Goal: Task Accomplishment & Management: Complete application form

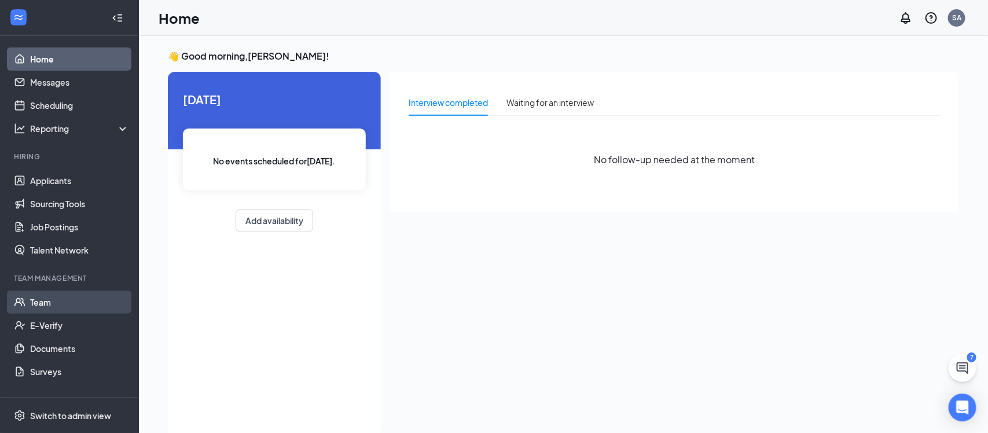
click at [36, 298] on link "Team" at bounding box center [79, 302] width 99 height 23
click at [48, 299] on link "Team" at bounding box center [79, 302] width 99 height 23
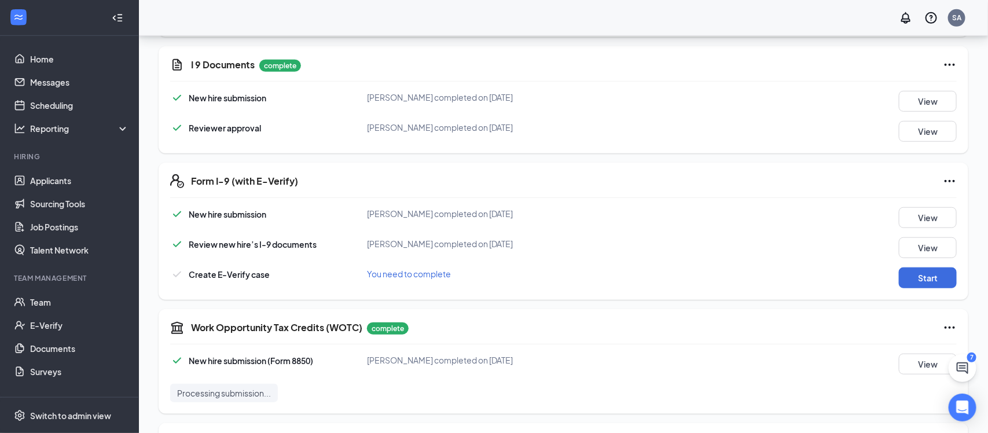
scroll to position [340, 0]
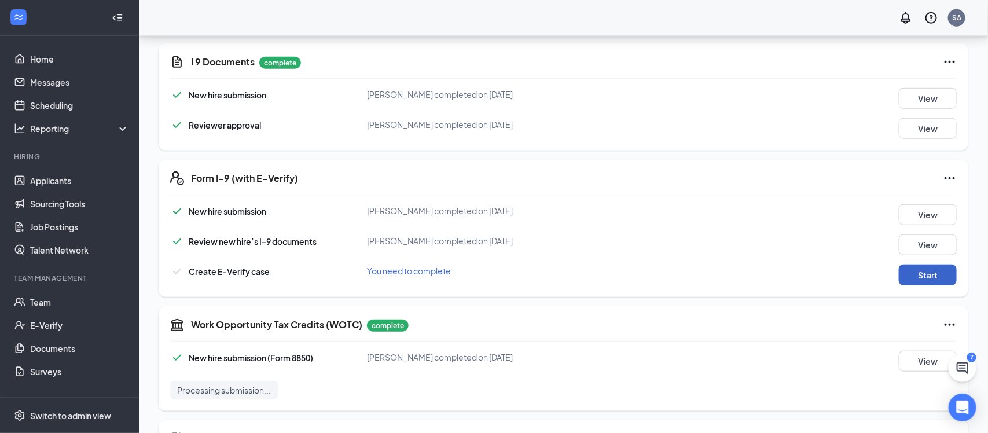
click at [907, 269] on button "Start" at bounding box center [928, 275] width 58 height 21
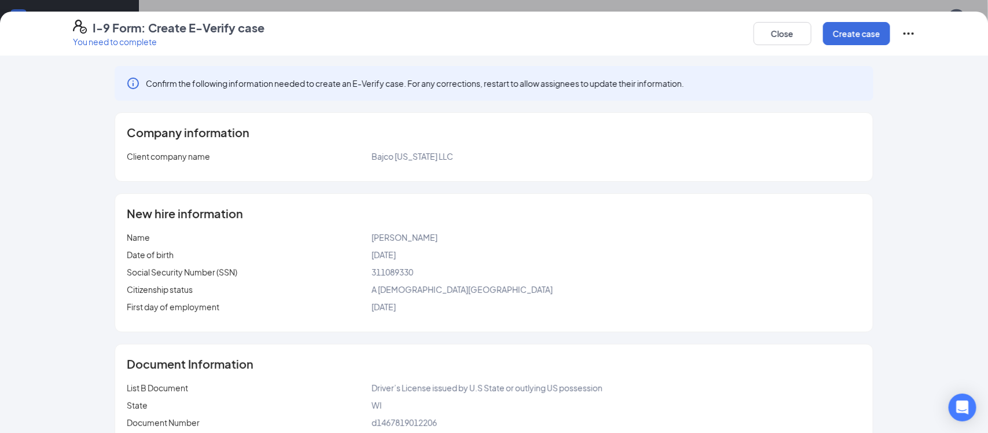
scroll to position [0, 0]
click at [858, 35] on button "Create case" at bounding box center [856, 33] width 67 height 23
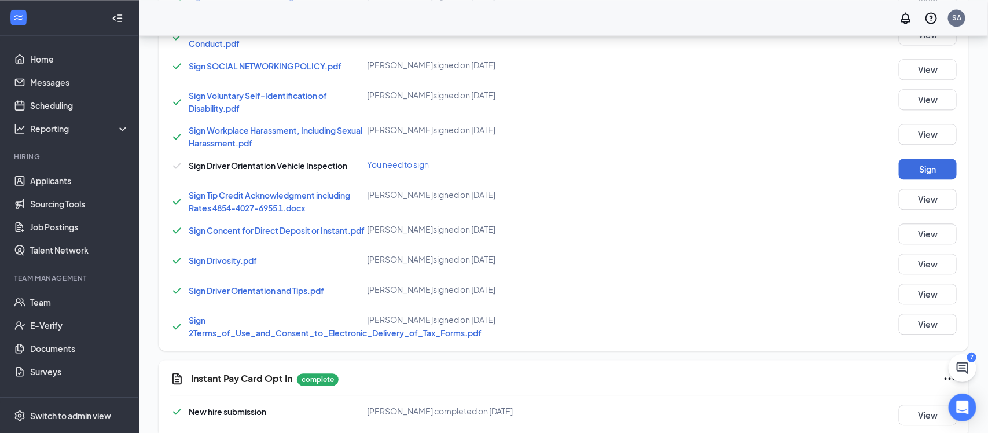
scroll to position [1187, 0]
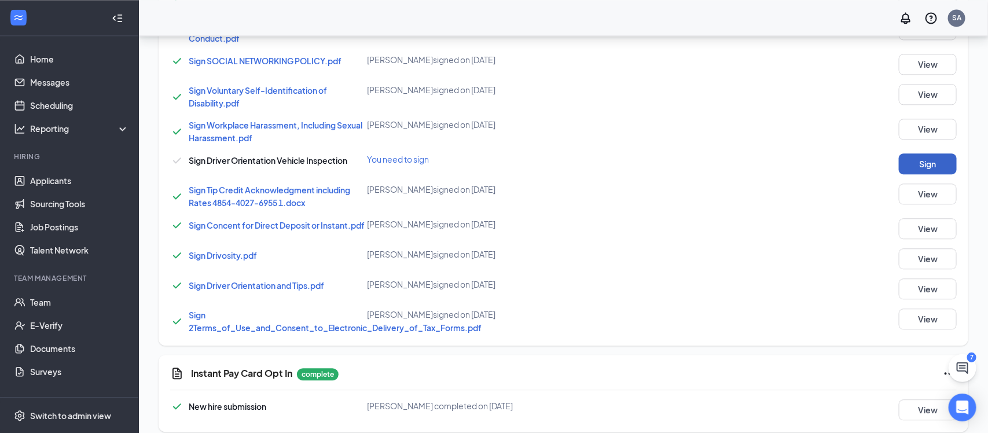
click at [929, 164] on button "Sign" at bounding box center [928, 163] width 58 height 21
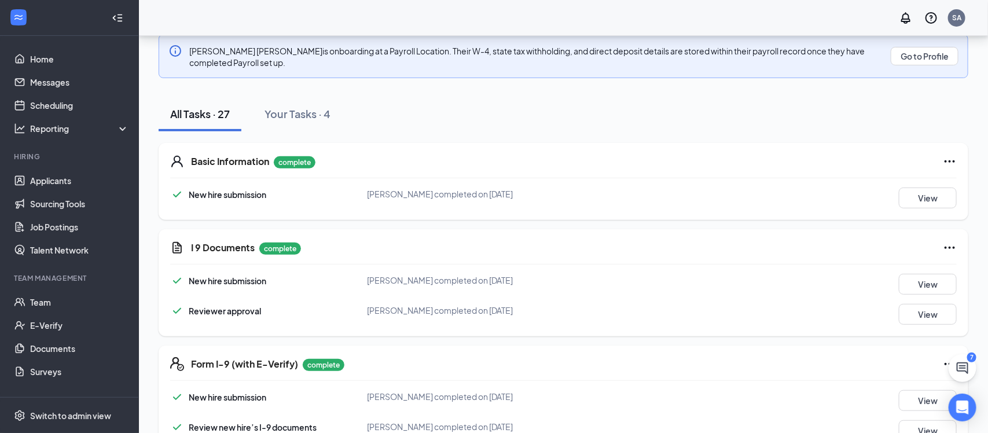
scroll to position [0, 0]
